Goal: Task Accomplishment & Management: Use online tool/utility

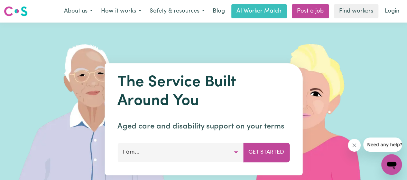
click at [237, 153] on button "I am..." at bounding box center [180, 152] width 126 height 19
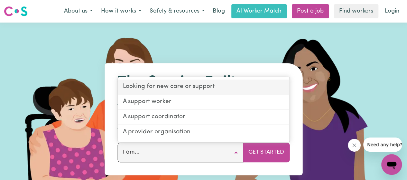
click at [190, 85] on link "Looking for new care or support" at bounding box center [203, 87] width 171 height 15
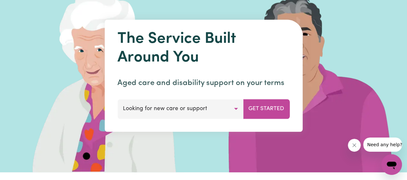
scroll to position [64, 0]
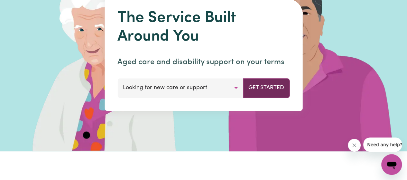
click at [265, 90] on button "Get Started" at bounding box center [266, 87] width 47 height 19
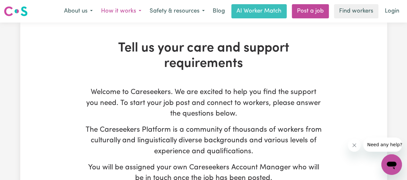
click at [134, 11] on button "How it works" at bounding box center [121, 12] width 49 height 14
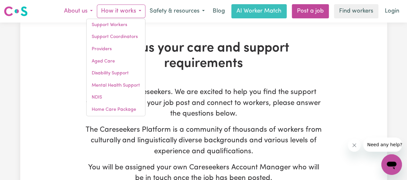
click at [89, 9] on button "About us" at bounding box center [78, 12] width 37 height 14
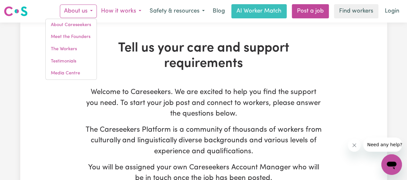
click at [134, 13] on button "How it works" at bounding box center [121, 12] width 49 height 14
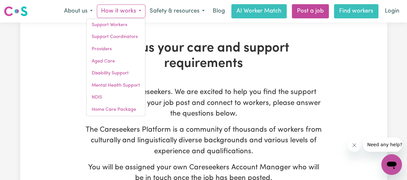
click at [358, 13] on link "Find workers" at bounding box center [356, 11] width 44 height 14
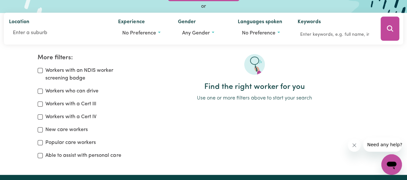
scroll to position [64, 0]
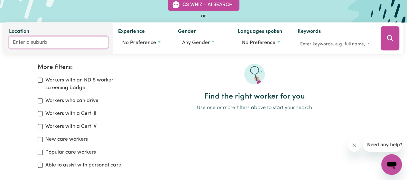
click at [32, 42] on input "Location" at bounding box center [58, 43] width 99 height 12
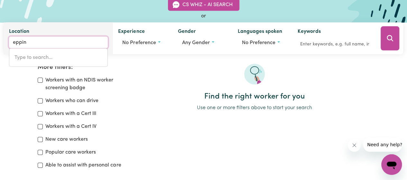
type input "epping"
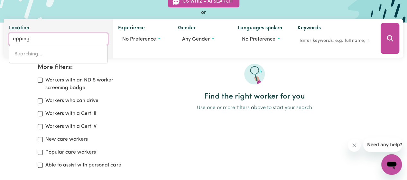
type input "epping, [GEOGRAPHIC_DATA], 2121"
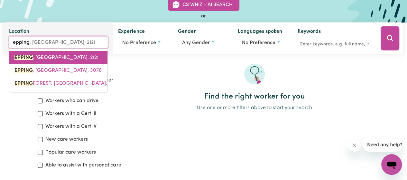
click at [67, 56] on span "EPPING , [GEOGRAPHIC_DATA], 2121" at bounding box center [56, 57] width 84 height 5
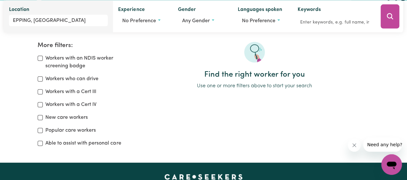
scroll to position [97, 0]
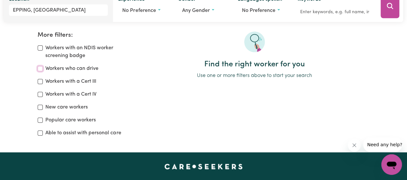
click at [39, 70] on input "Workers who can drive" at bounding box center [40, 68] width 5 height 5
checkbox input "true"
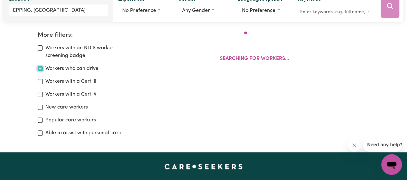
scroll to position [107, 0]
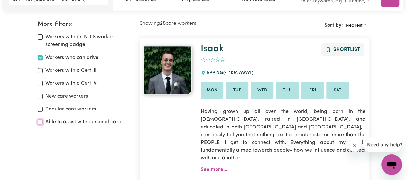
click at [39, 121] on input "Able to assist with personal care" at bounding box center [40, 121] width 5 height 5
checkbox input "true"
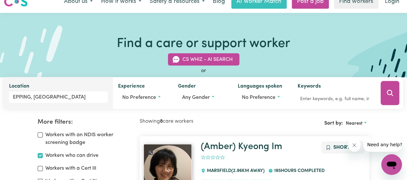
scroll to position [76, 0]
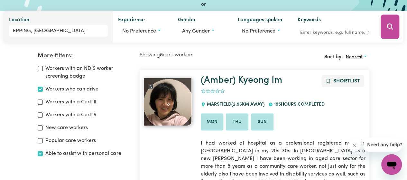
click at [363, 57] on button "Nearest" at bounding box center [356, 57] width 26 height 10
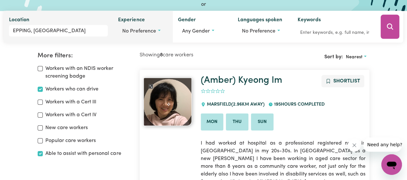
click at [160, 32] on button "No preference" at bounding box center [143, 31] width 50 height 12
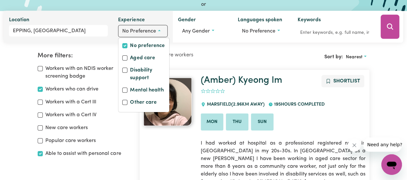
click at [160, 32] on button "No preference" at bounding box center [143, 31] width 50 height 12
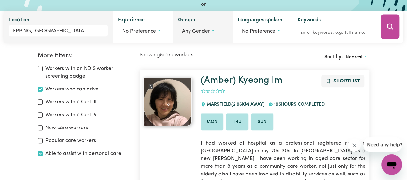
click at [212, 29] on button "Any gender" at bounding box center [203, 31] width 50 height 12
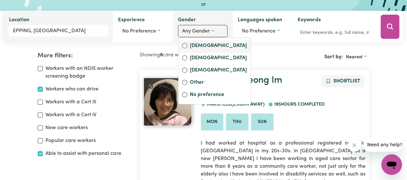
click at [204, 46] on label "[DEMOGRAPHIC_DATA]" at bounding box center [218, 46] width 57 height 9
click at [187, 46] on input "[DEMOGRAPHIC_DATA]" at bounding box center [184, 45] width 5 height 5
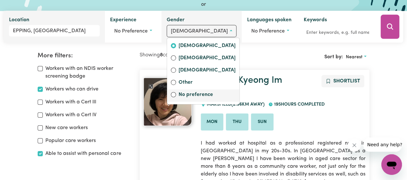
click at [194, 94] on label "No preference" at bounding box center [207, 95] width 57 height 9
click at [176, 94] on input "No preference" at bounding box center [173, 94] width 5 height 5
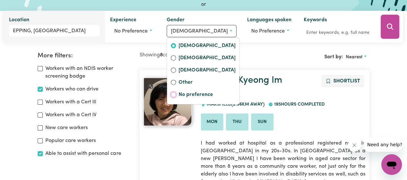
radio input "false"
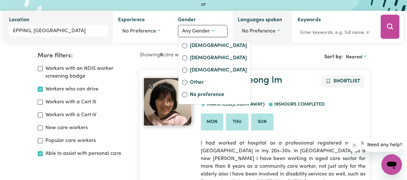
click at [281, 31] on button "No preference" at bounding box center [263, 31] width 50 height 12
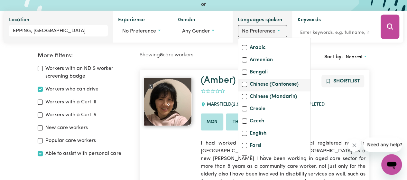
scroll to position [64, 0]
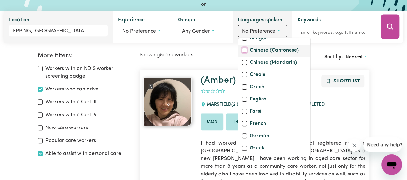
click at [245, 53] on input "Chinese (Cantonese)" at bounding box center [244, 50] width 5 height 5
checkbox input "true"
checkbox input "false"
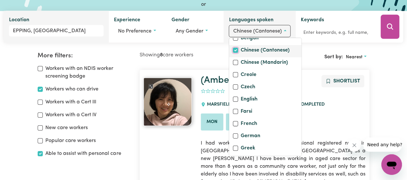
scroll to position [49, 0]
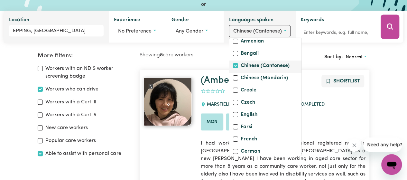
click at [264, 69] on label "Chinese (Cantonese)" at bounding box center [265, 66] width 49 height 9
click at [238, 68] on input "Chinese (Cantonese)" at bounding box center [235, 65] width 5 height 5
checkbox input "false"
checkbox input "true"
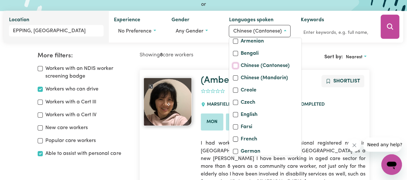
scroll to position [64, 0]
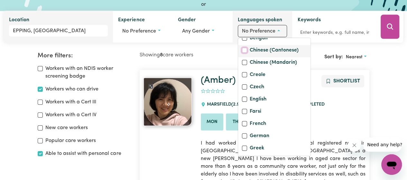
click at [244, 53] on input "Chinese (Cantonese)" at bounding box center [244, 50] width 5 height 5
checkbox input "true"
checkbox input "false"
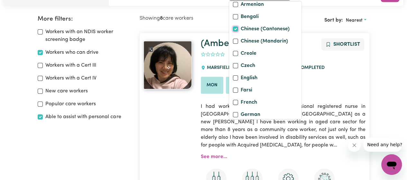
scroll to position [140, 0]
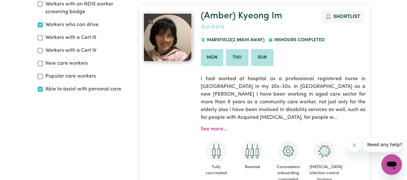
scroll to position [44, 0]
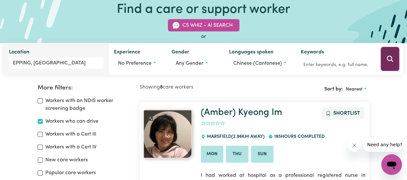
click at [387, 59] on icon "Search" at bounding box center [390, 59] width 6 height 6
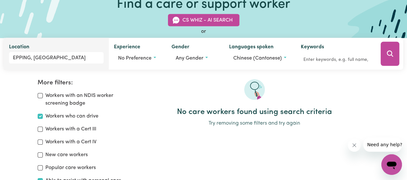
scroll to position [43, 0]
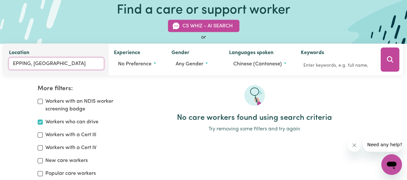
type input "EPPING, [GEOGRAPHIC_DATA], 2121"
click at [78, 66] on input "EPPING, [GEOGRAPHIC_DATA]" at bounding box center [56, 64] width 95 height 12
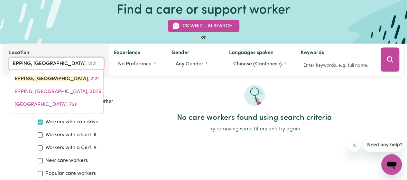
click at [92, 62] on input "EPPING, [GEOGRAPHIC_DATA]" at bounding box center [56, 64] width 95 height 12
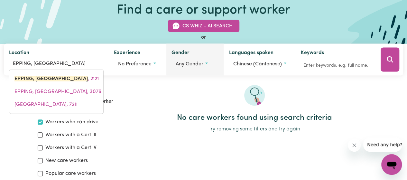
click at [213, 75] on div "Gender Any gender [DEMOGRAPHIC_DATA] [DEMOGRAPHIC_DATA] [DEMOGRAPHIC_DATA] Othe…" at bounding box center [195, 60] width 58 height 32
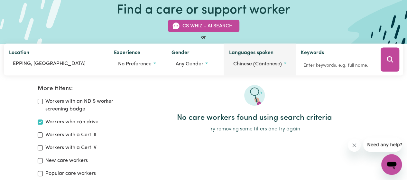
click at [275, 65] on span "Chinese (Cantonese)" at bounding box center [257, 63] width 49 height 5
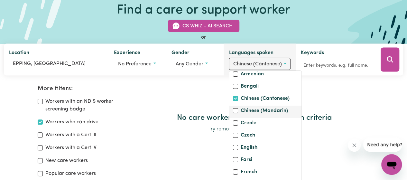
click at [246, 116] on label "Chinese (Mandarin)" at bounding box center [264, 111] width 47 height 9
click at [238, 113] on input "Chinese (Mandarin)" at bounding box center [235, 110] width 5 height 5
checkbox input "true"
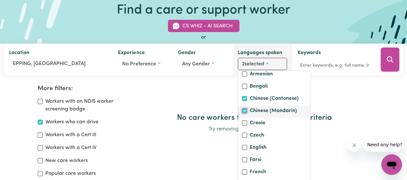
scroll to position [64, 0]
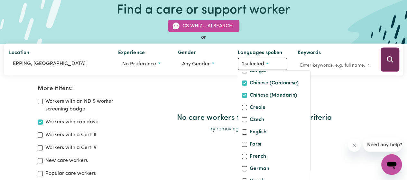
click at [390, 59] on icon "Search" at bounding box center [390, 60] width 8 height 8
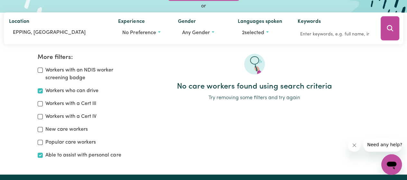
scroll to position [43, 0]
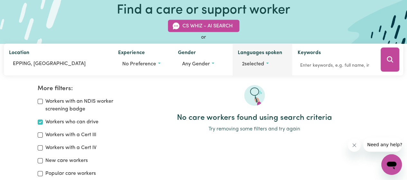
click at [263, 65] on span "2 selected" at bounding box center [253, 63] width 22 height 5
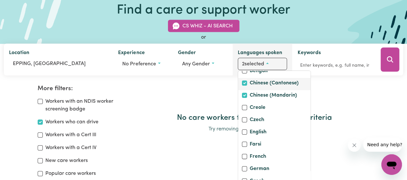
click at [260, 88] on label "Chinese (Cantonese)" at bounding box center [274, 83] width 49 height 9
click at [247, 86] on input "Chinese (Cantonese)" at bounding box center [244, 82] width 5 height 5
checkbox input "false"
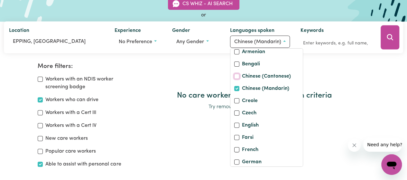
scroll to position [75, 0]
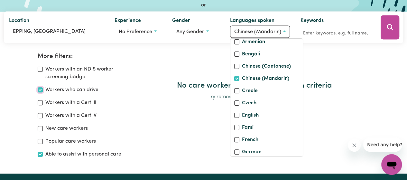
click at [40, 89] on input "Workers who can drive" at bounding box center [40, 89] width 5 height 5
checkbox input "false"
